Goal: Find specific page/section: Find specific page/section

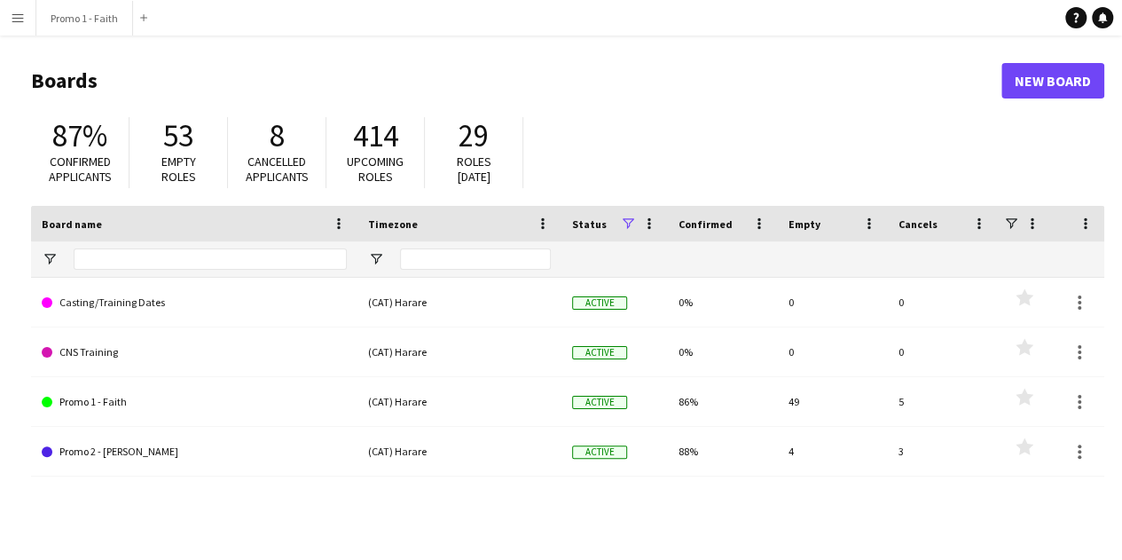
click at [18, 7] on button "Menu" at bounding box center [17, 17] width 35 height 35
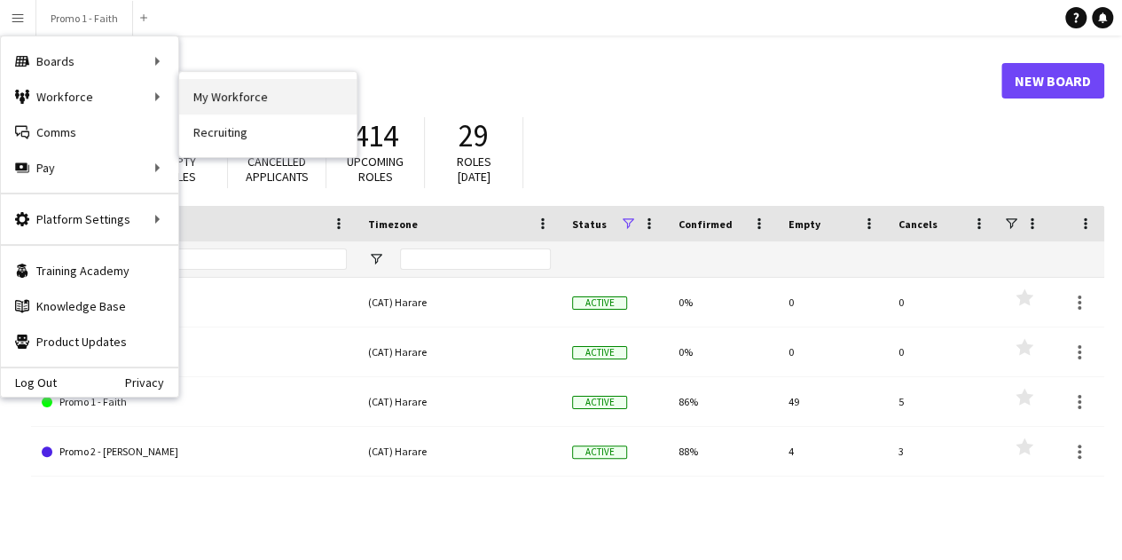
click at [188, 88] on link "My Workforce" at bounding box center [267, 96] width 177 height 35
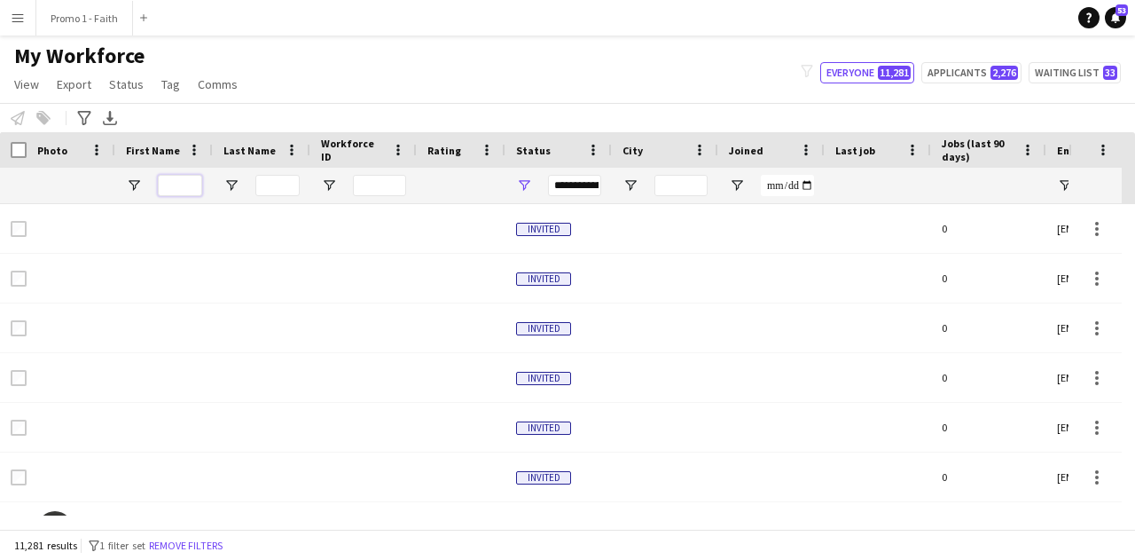
click at [183, 184] on input "First Name Filter Input" at bounding box center [180, 185] width 44 height 21
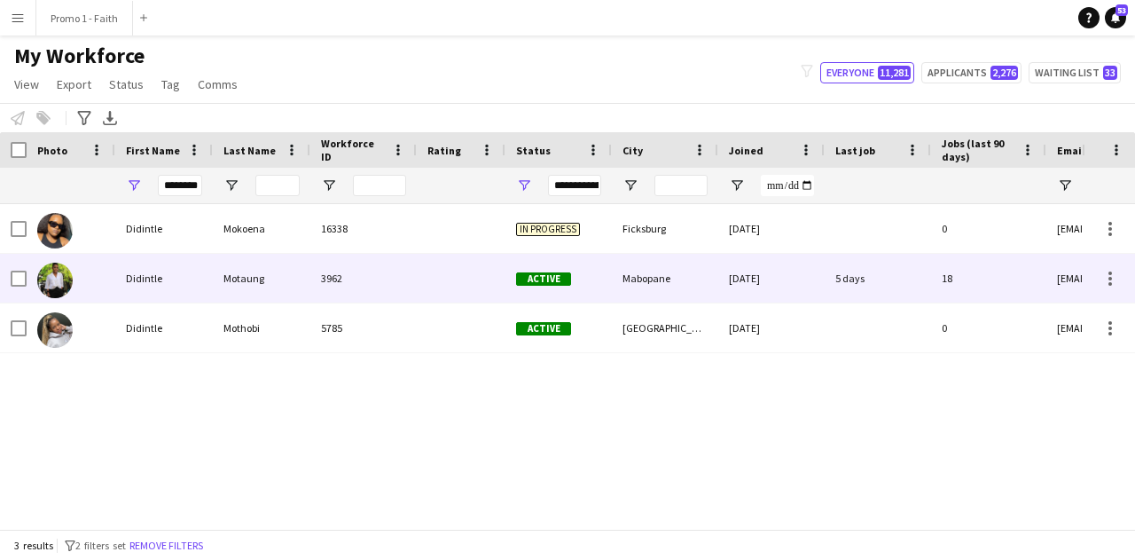
click at [261, 274] on div "Motaung" at bounding box center [262, 278] width 98 height 49
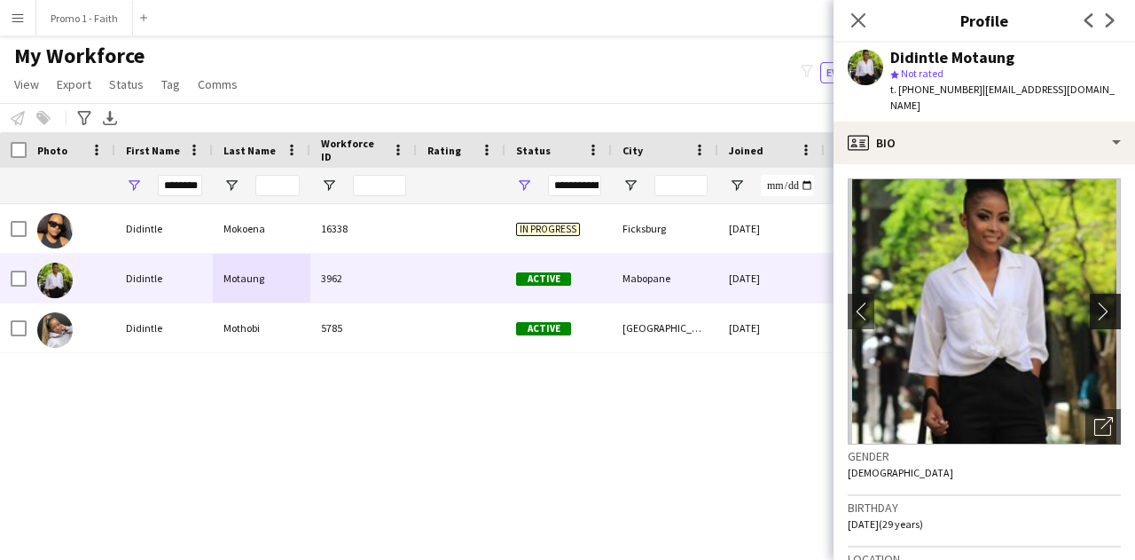
click at [1094, 308] on app-icon "chevron-right" at bounding box center [1107, 311] width 27 height 19
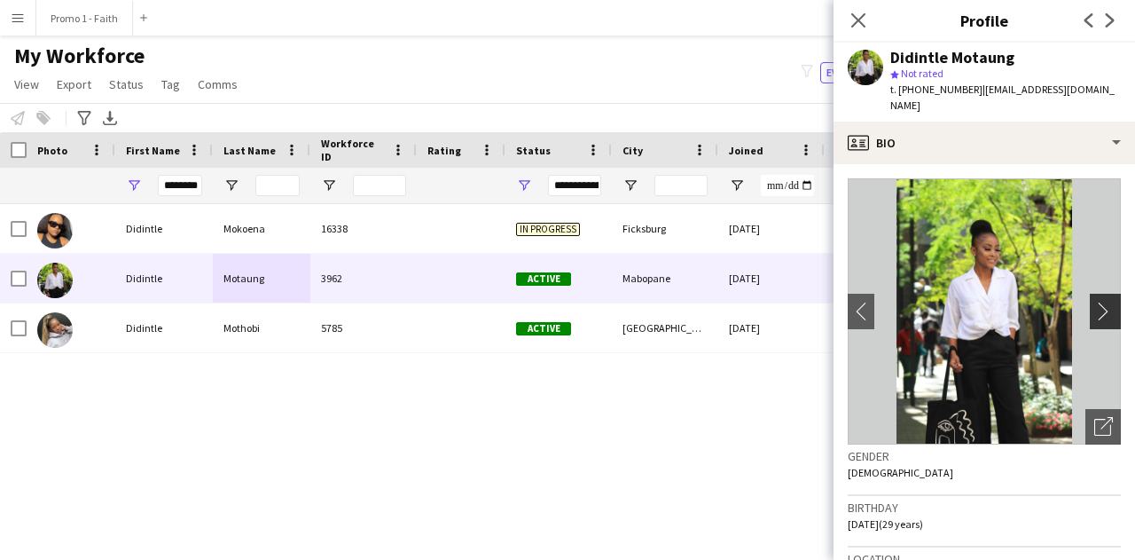
click at [1094, 308] on app-icon "chevron-right" at bounding box center [1107, 311] width 27 height 19
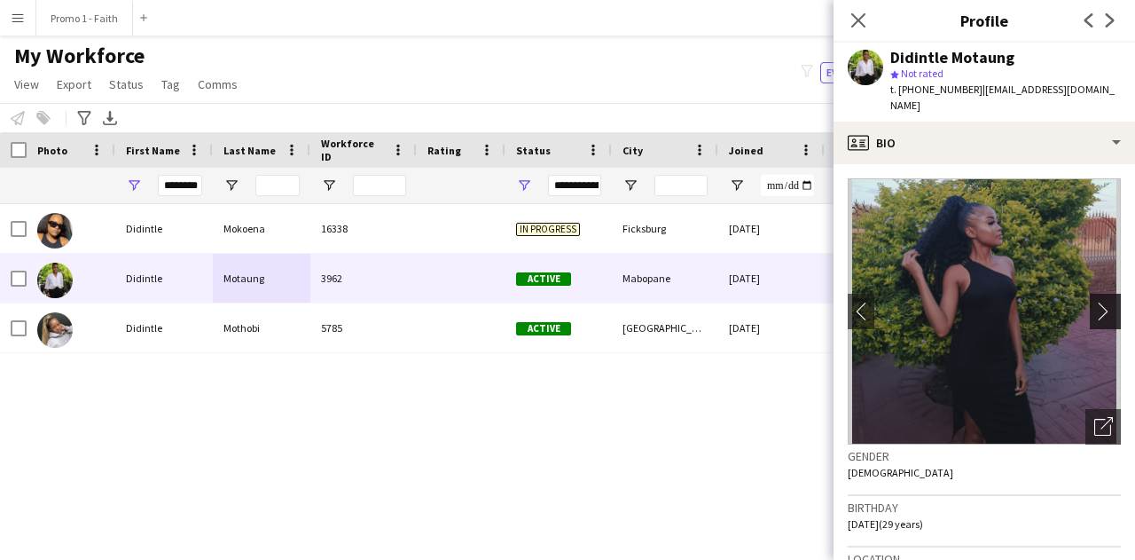
click at [1094, 308] on app-icon "chevron-right" at bounding box center [1107, 311] width 27 height 19
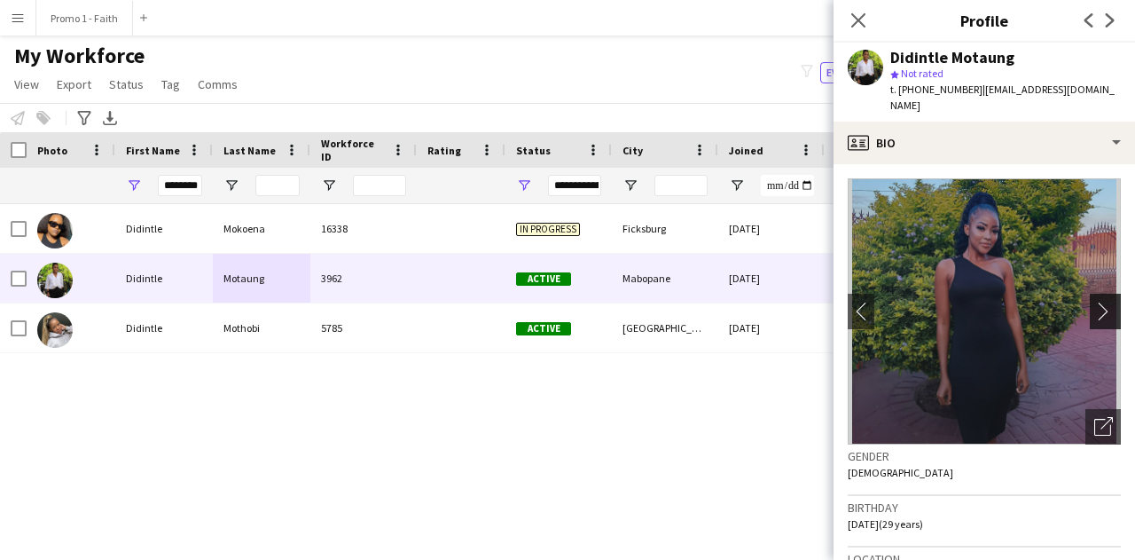
click at [1094, 308] on app-icon "chevron-right" at bounding box center [1107, 311] width 27 height 19
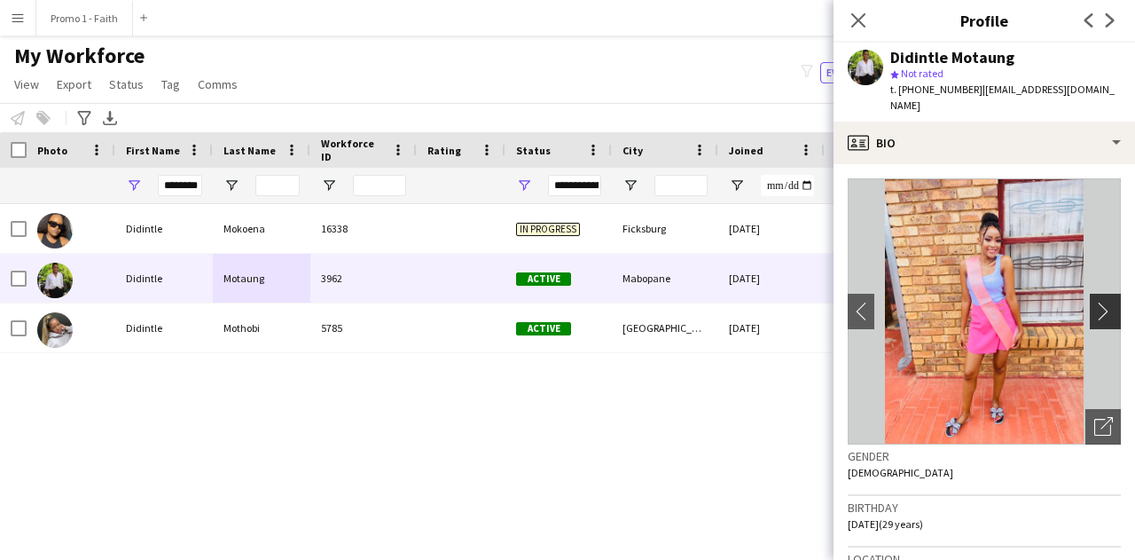
click at [1094, 308] on app-icon "chevron-right" at bounding box center [1107, 311] width 27 height 19
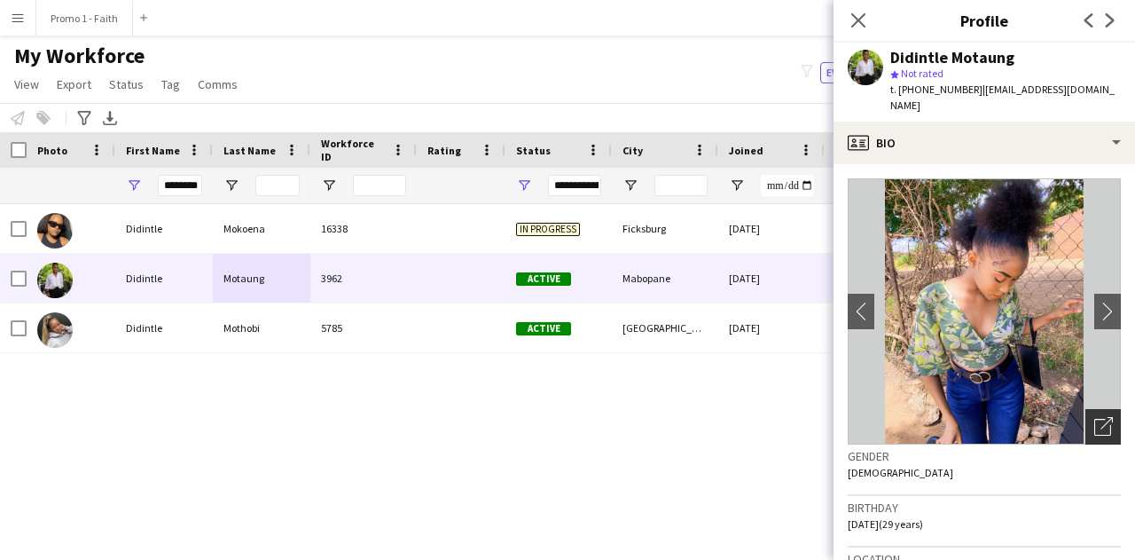
click at [1094, 418] on icon "Open photos pop-in" at bounding box center [1103, 426] width 19 height 19
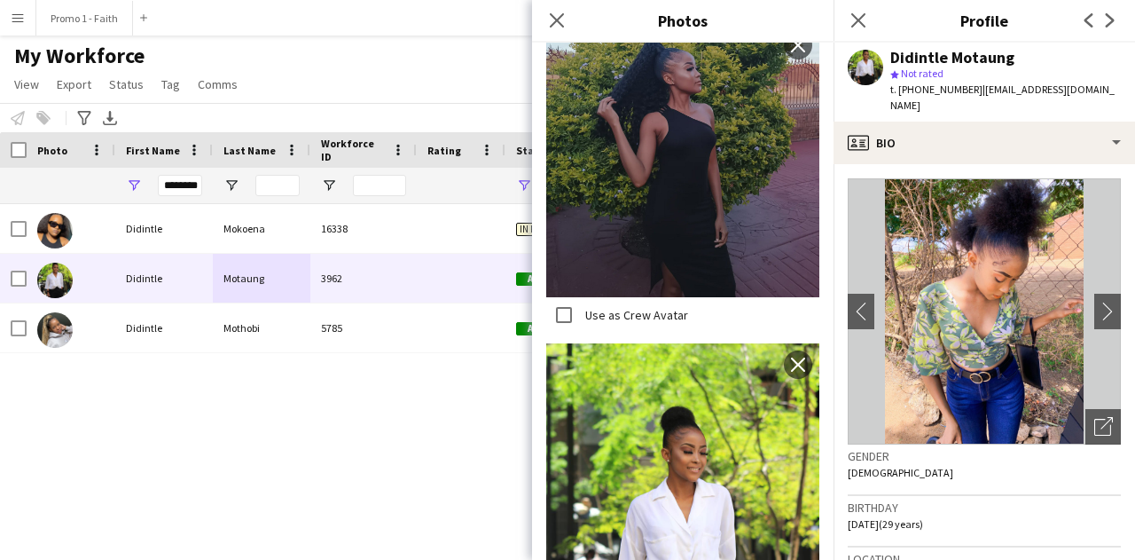
scroll to position [4109, 0]
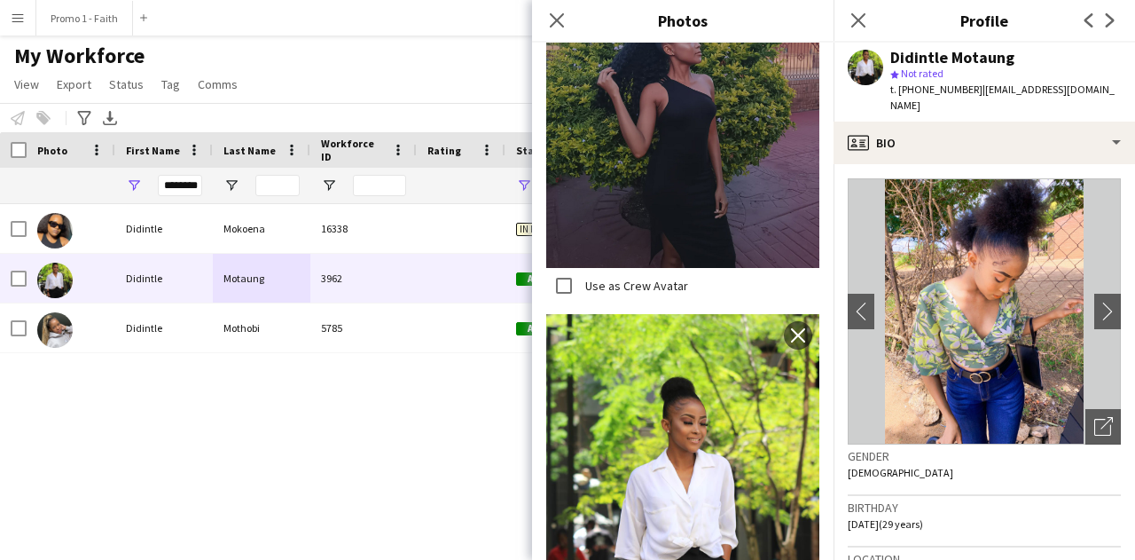
click at [623, 350] on img at bounding box center [682, 519] width 273 height 410
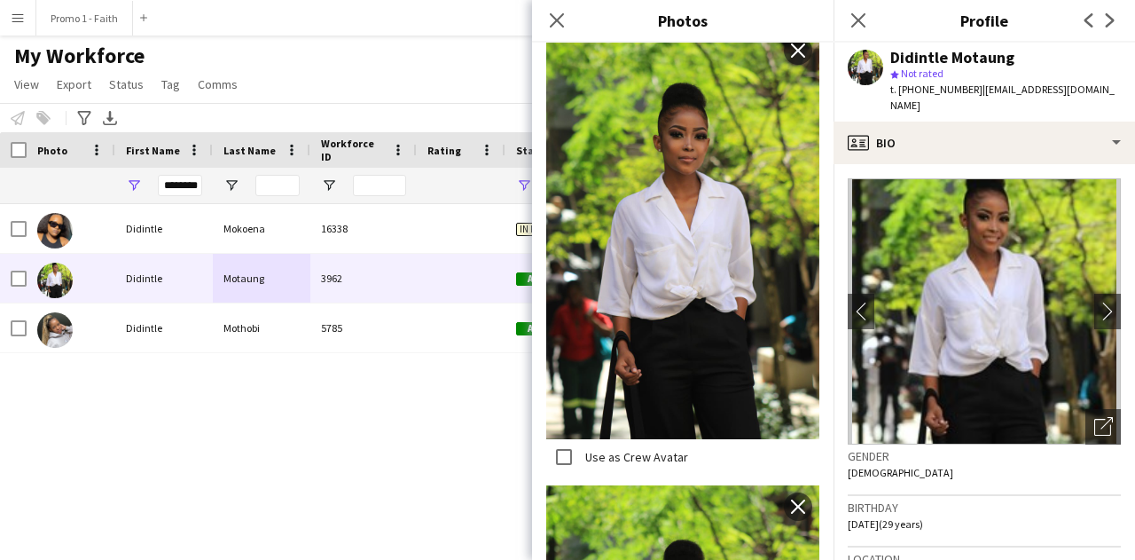
scroll to position [1637, 0]
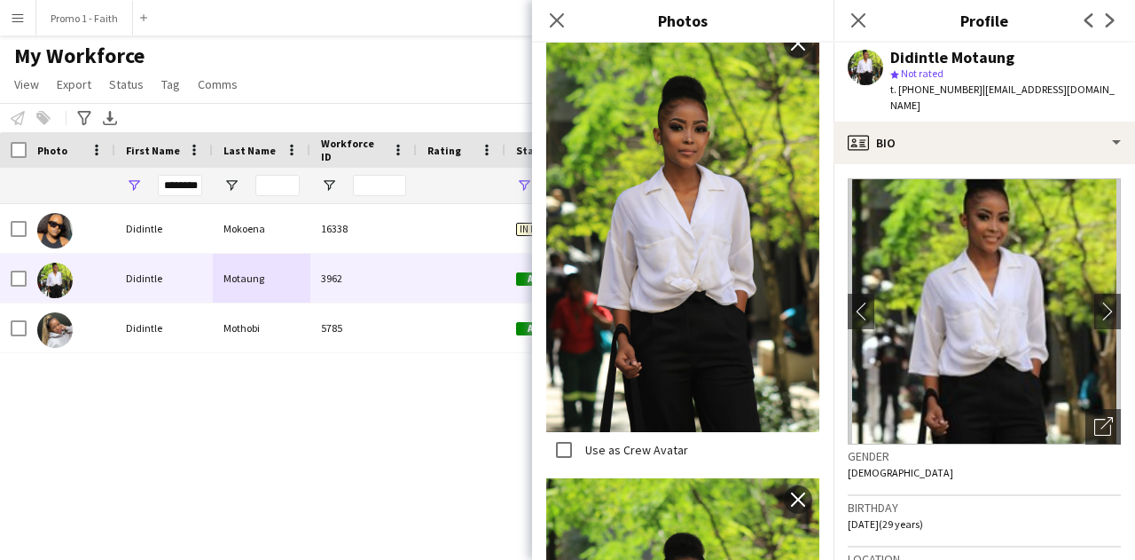
click at [624, 247] on img at bounding box center [682, 227] width 273 height 410
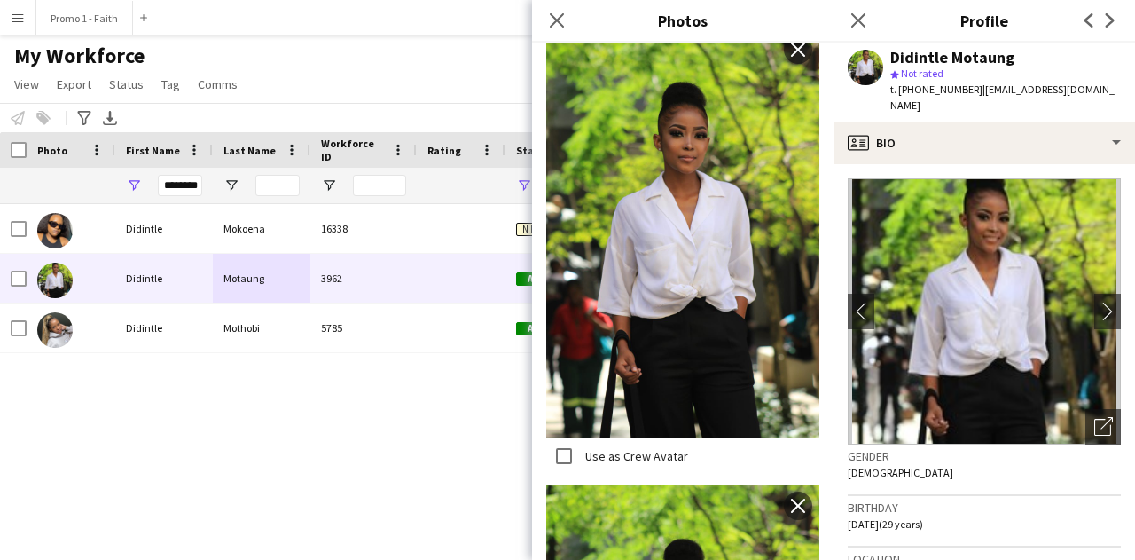
click at [624, 247] on img at bounding box center [682, 233] width 273 height 410
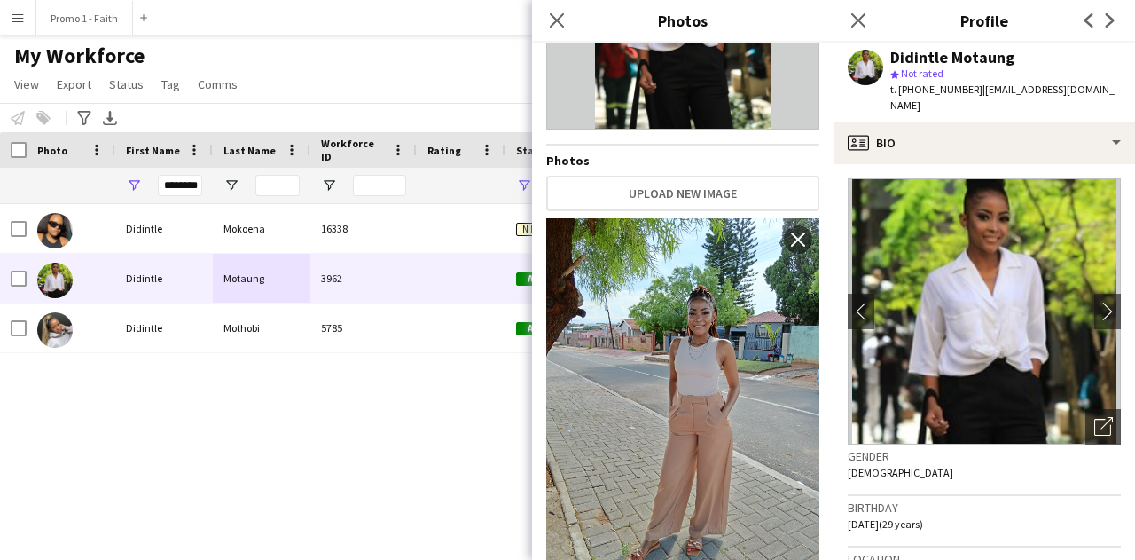
scroll to position [0, 0]
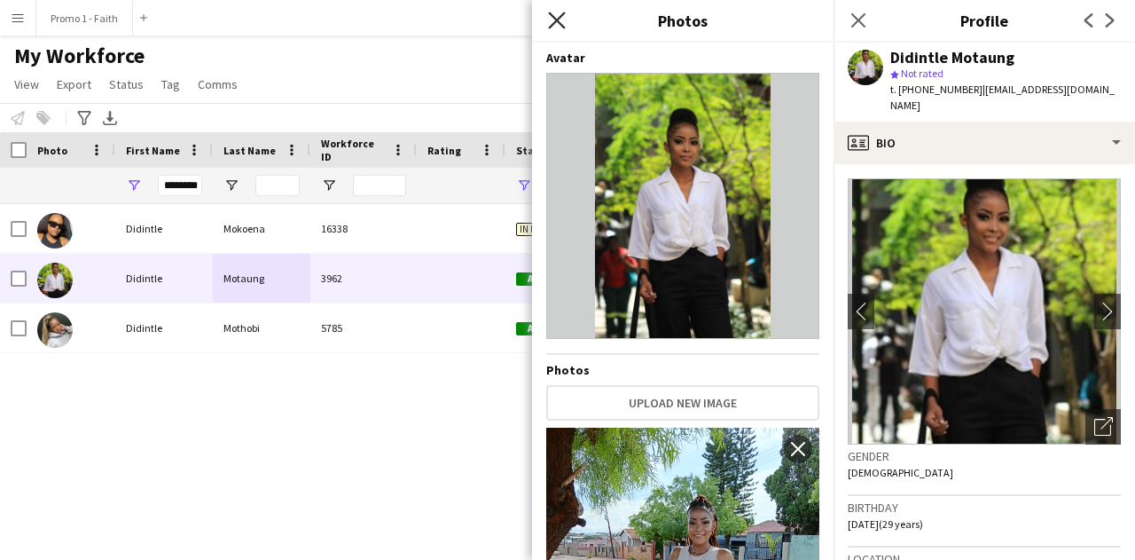
click at [561, 20] on icon "Close pop-in" at bounding box center [556, 20] width 17 height 17
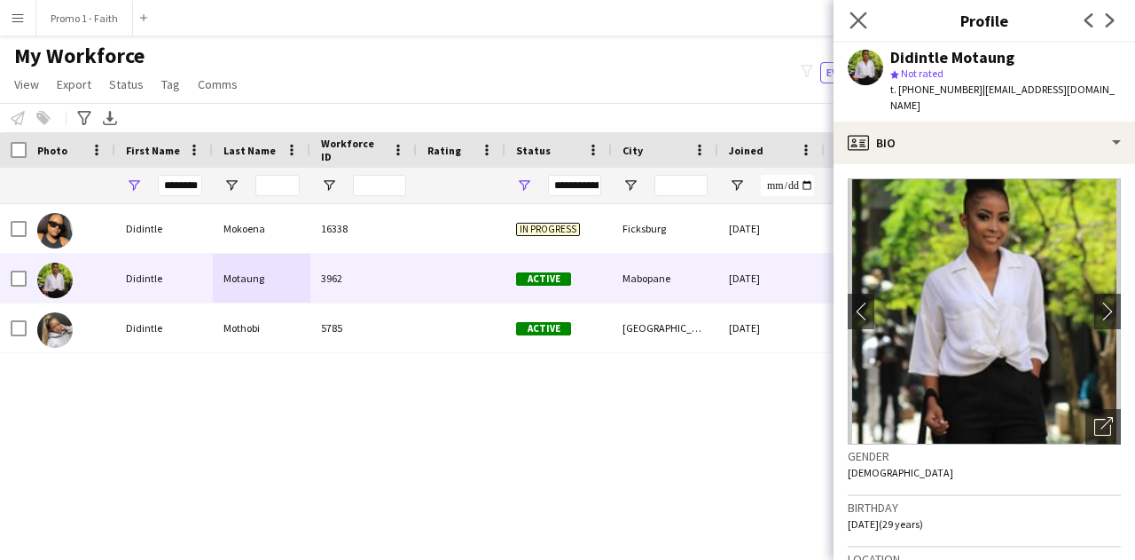
click at [849, 20] on app-icon "Close pop-in" at bounding box center [859, 21] width 26 height 26
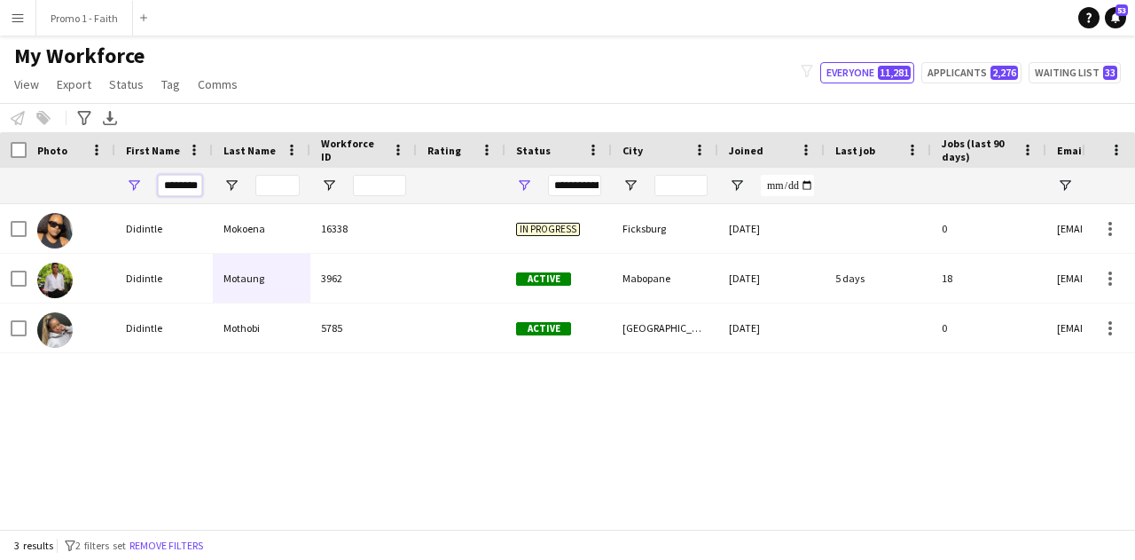
click at [194, 188] on input "********" at bounding box center [180, 185] width 44 height 21
type input "*"
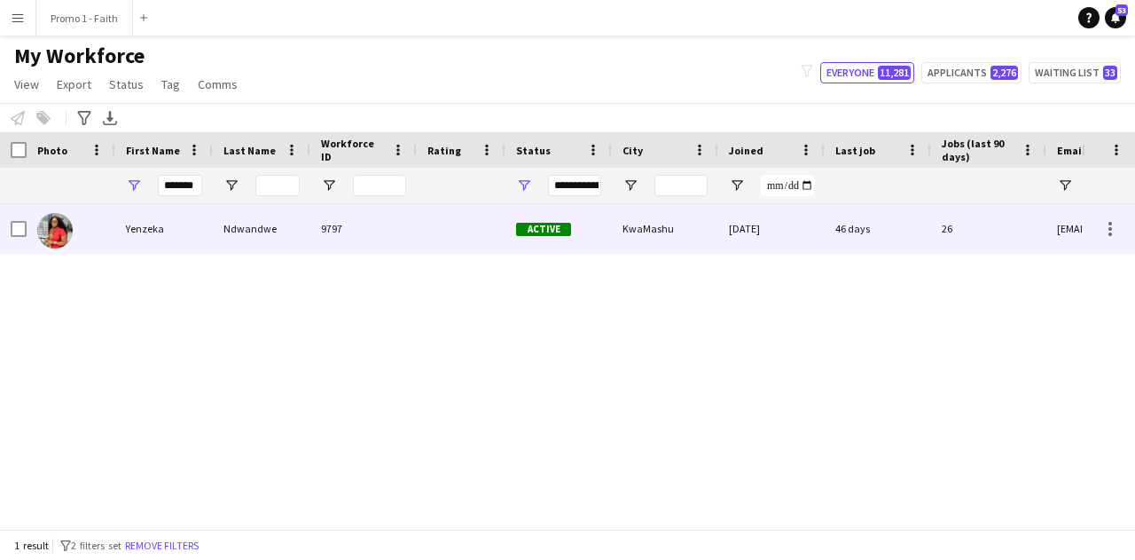
click at [254, 229] on div "Ndwandwe" at bounding box center [262, 228] width 98 height 49
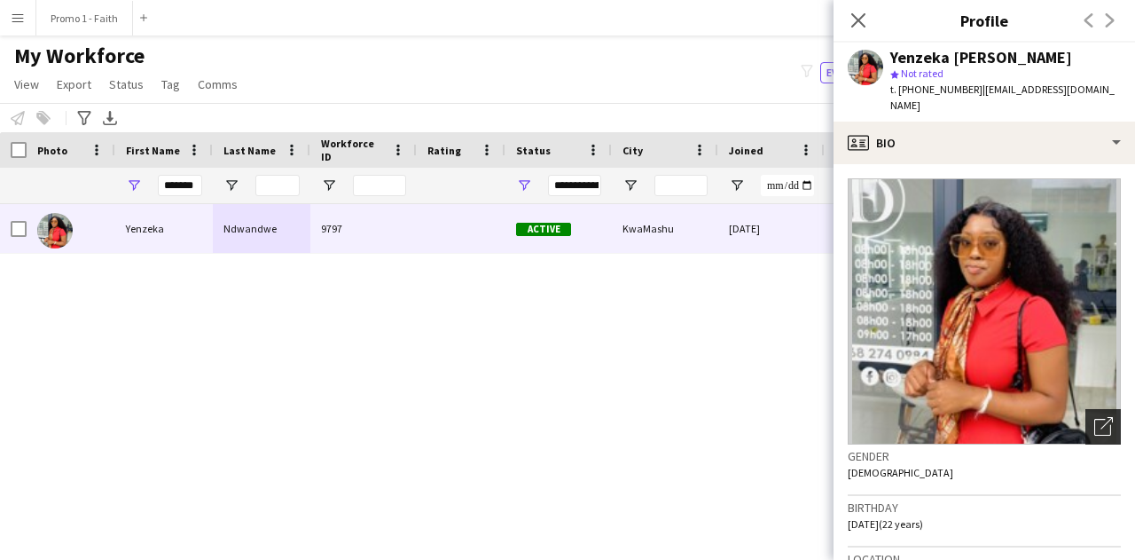
click at [1086, 409] on div "Open photos pop-in" at bounding box center [1103, 426] width 35 height 35
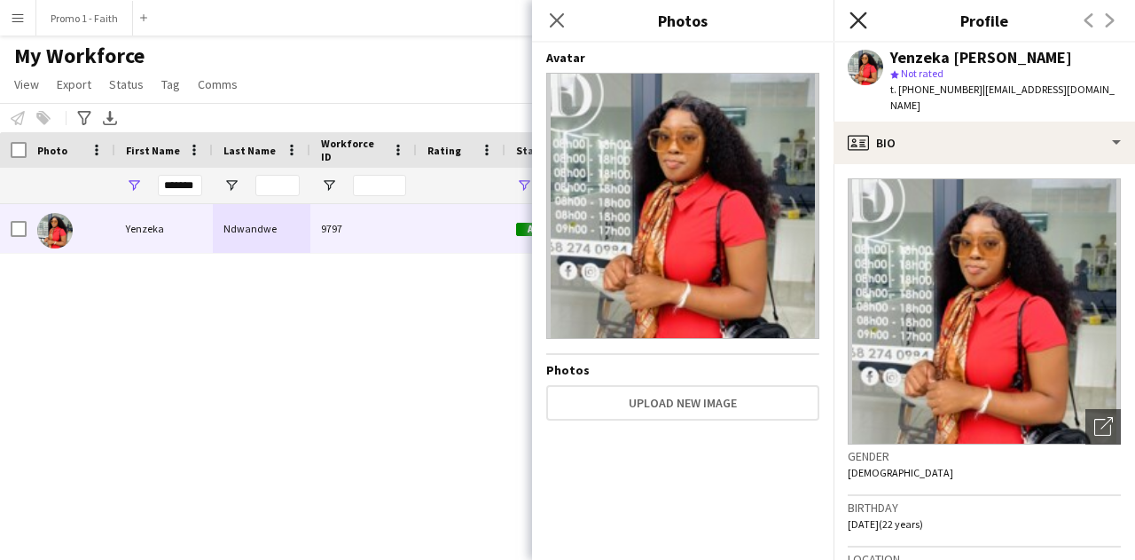
click at [855, 27] on icon "Close pop-in" at bounding box center [858, 20] width 17 height 17
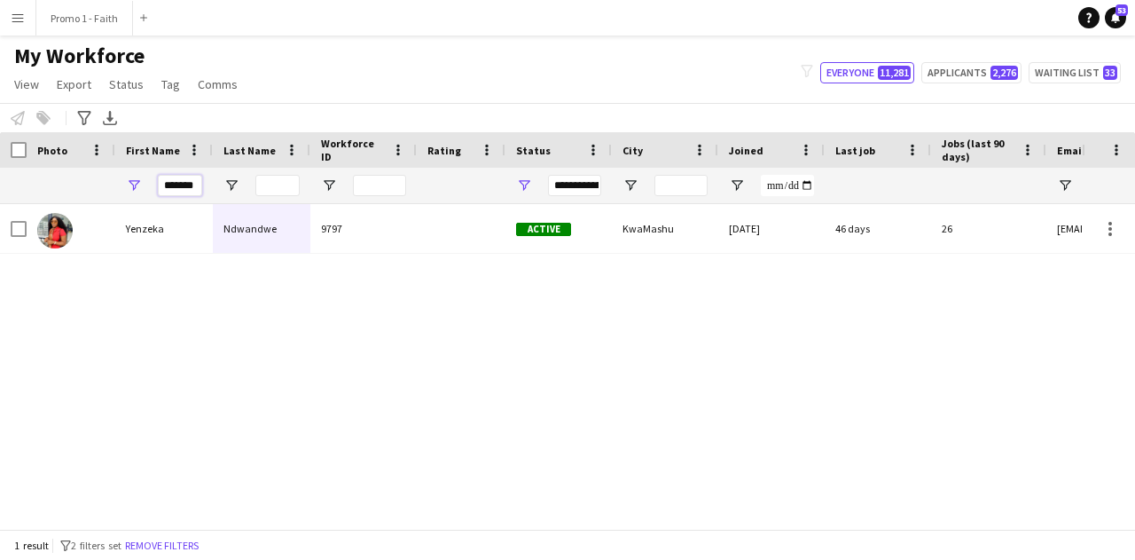
click at [192, 176] on input "*******" at bounding box center [180, 185] width 44 height 21
type input "*"
